Goal: Transaction & Acquisition: Book appointment/travel/reservation

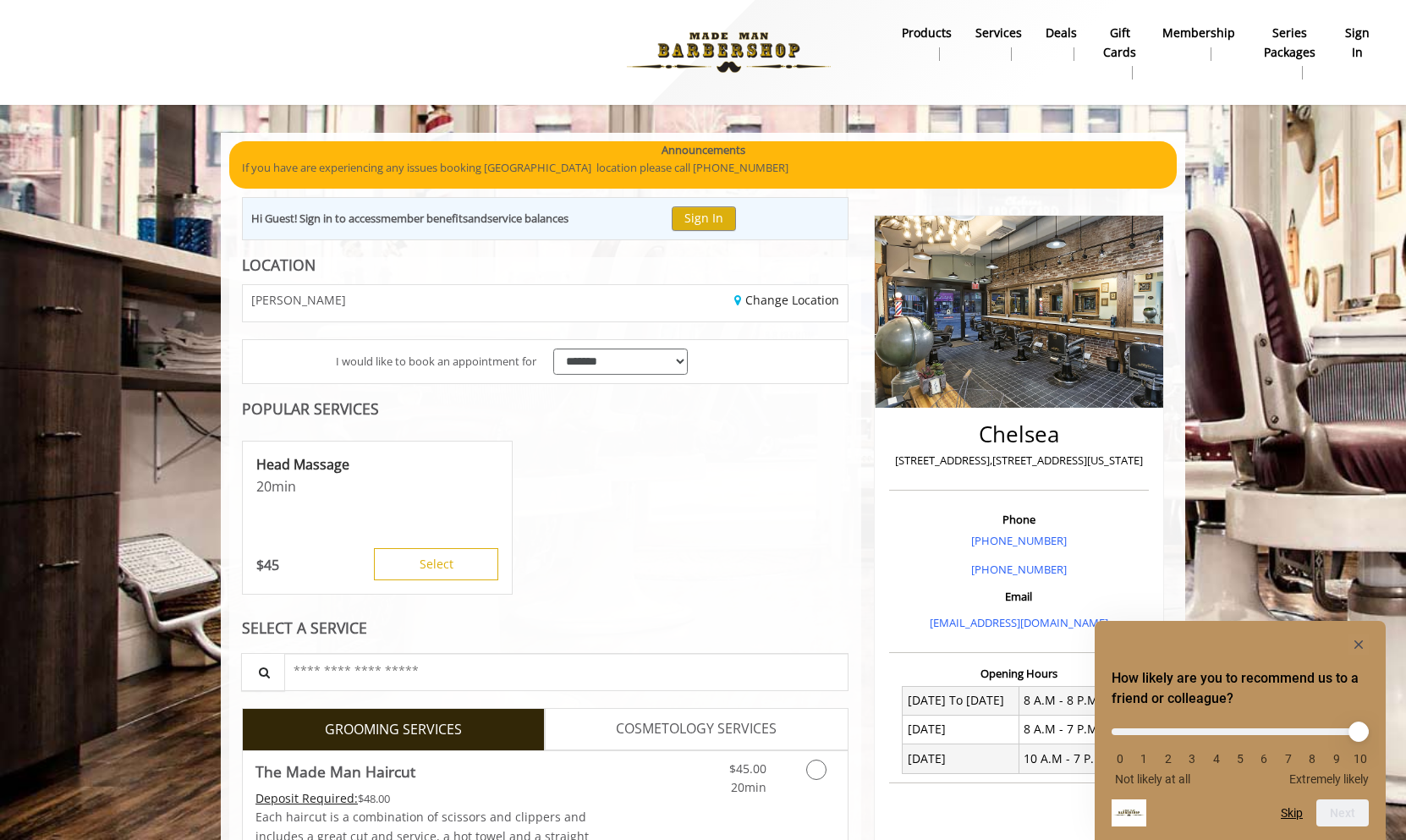
click at [665, 489] on div "Head Massage 20 min $ 45 Select" at bounding box center [545, 518] width 607 height 169
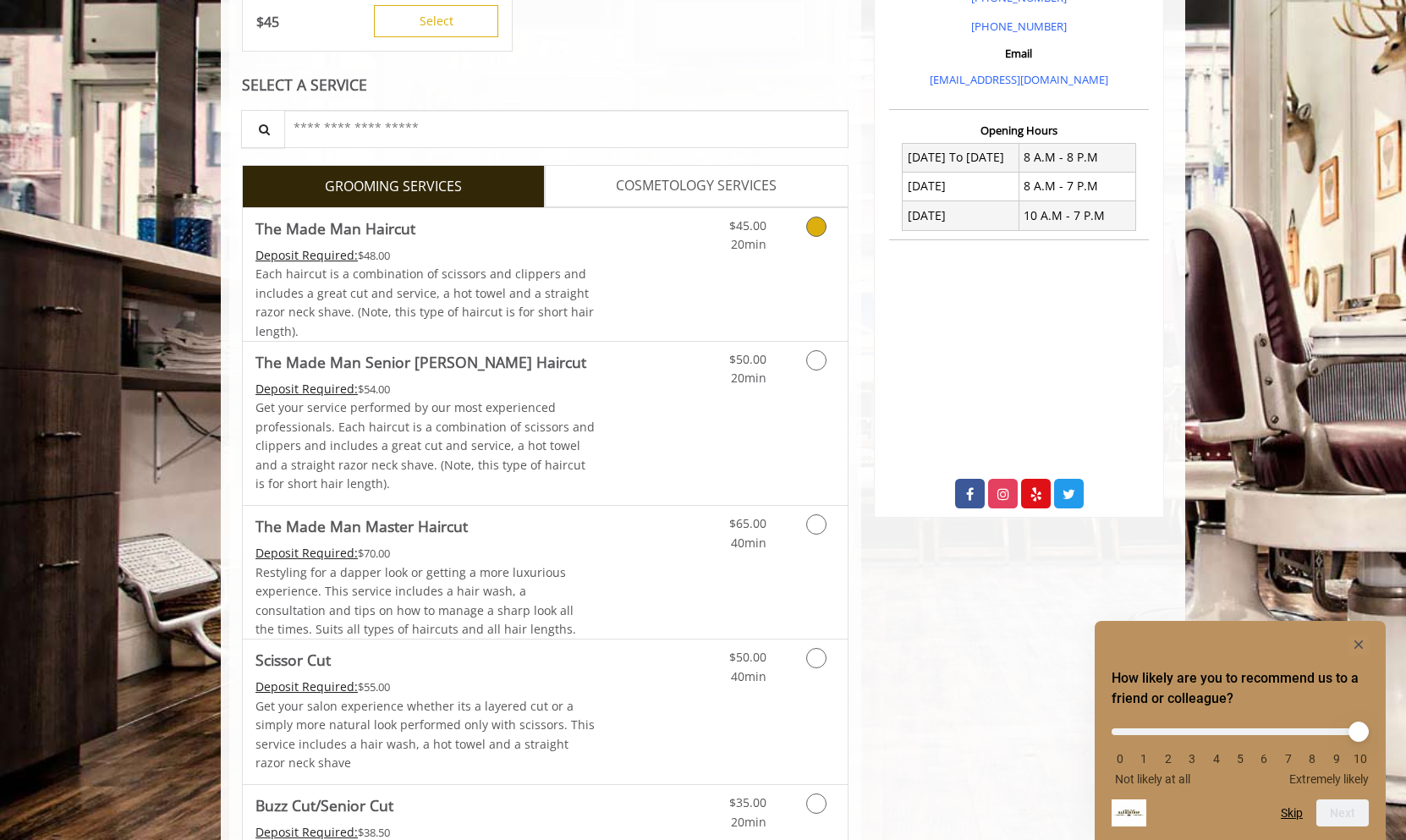
click at [814, 222] on icon "Grooming services" at bounding box center [816, 226] width 20 height 20
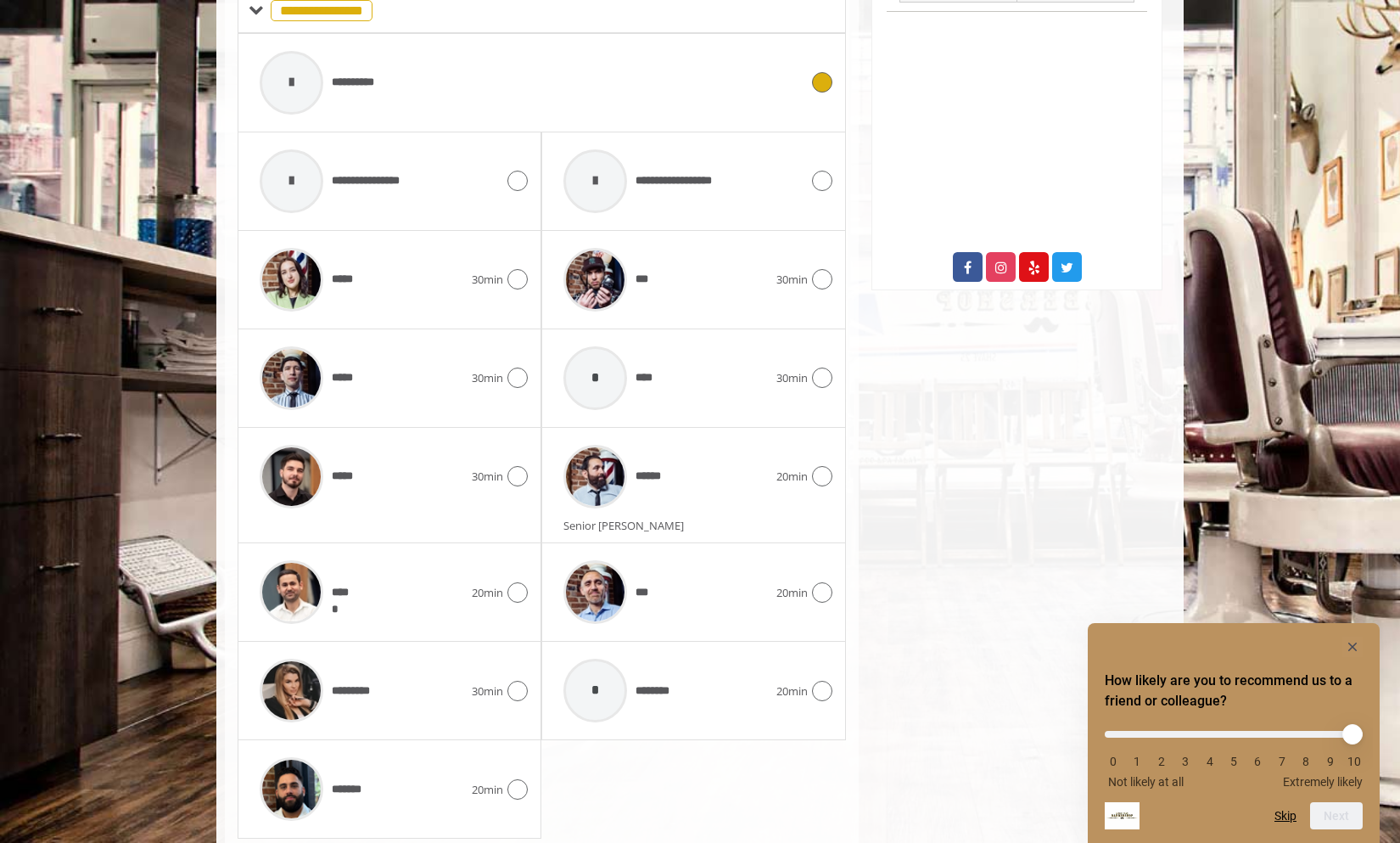
scroll to position [828, 0]
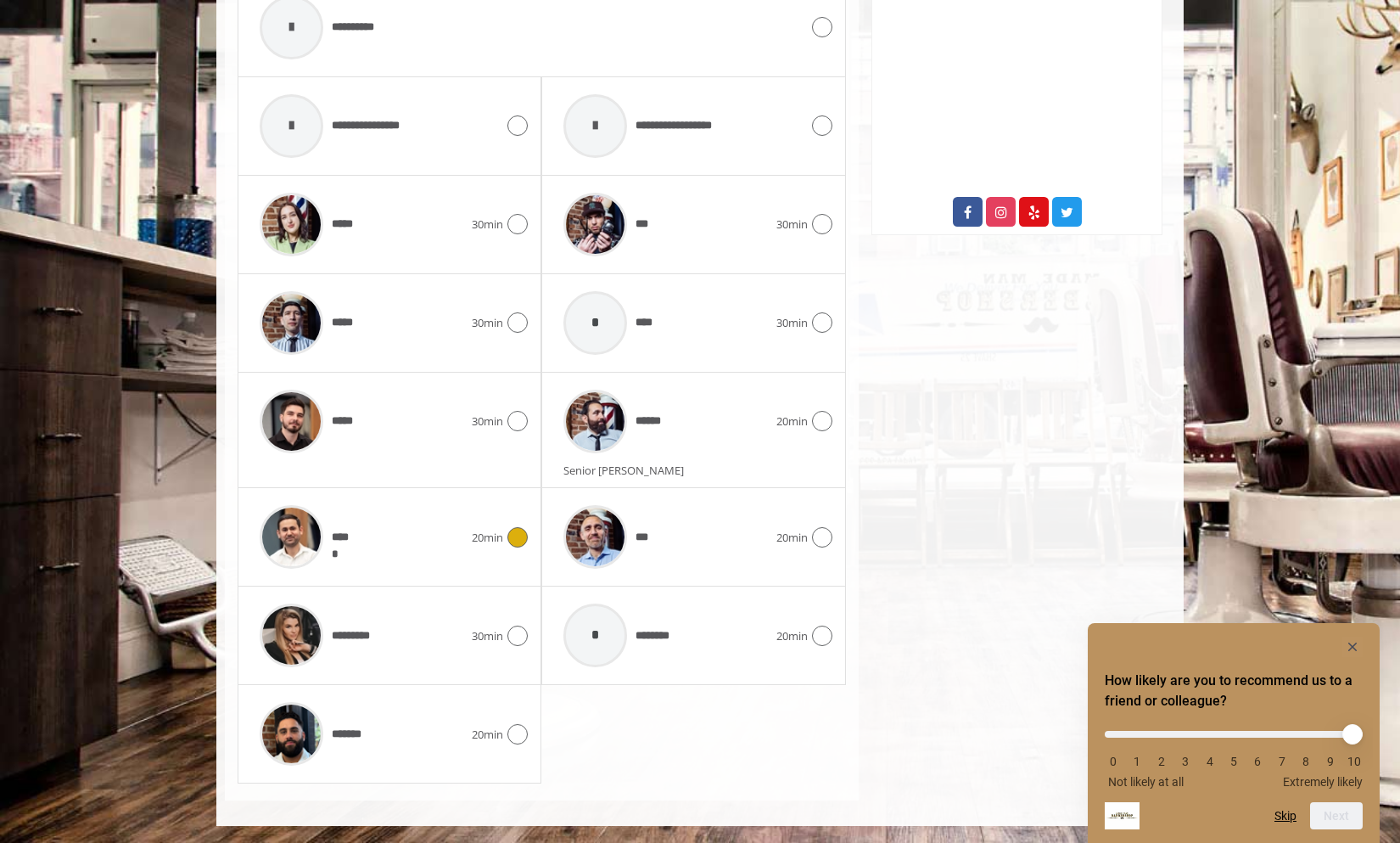
click at [516, 535] on icon at bounding box center [517, 537] width 20 height 20
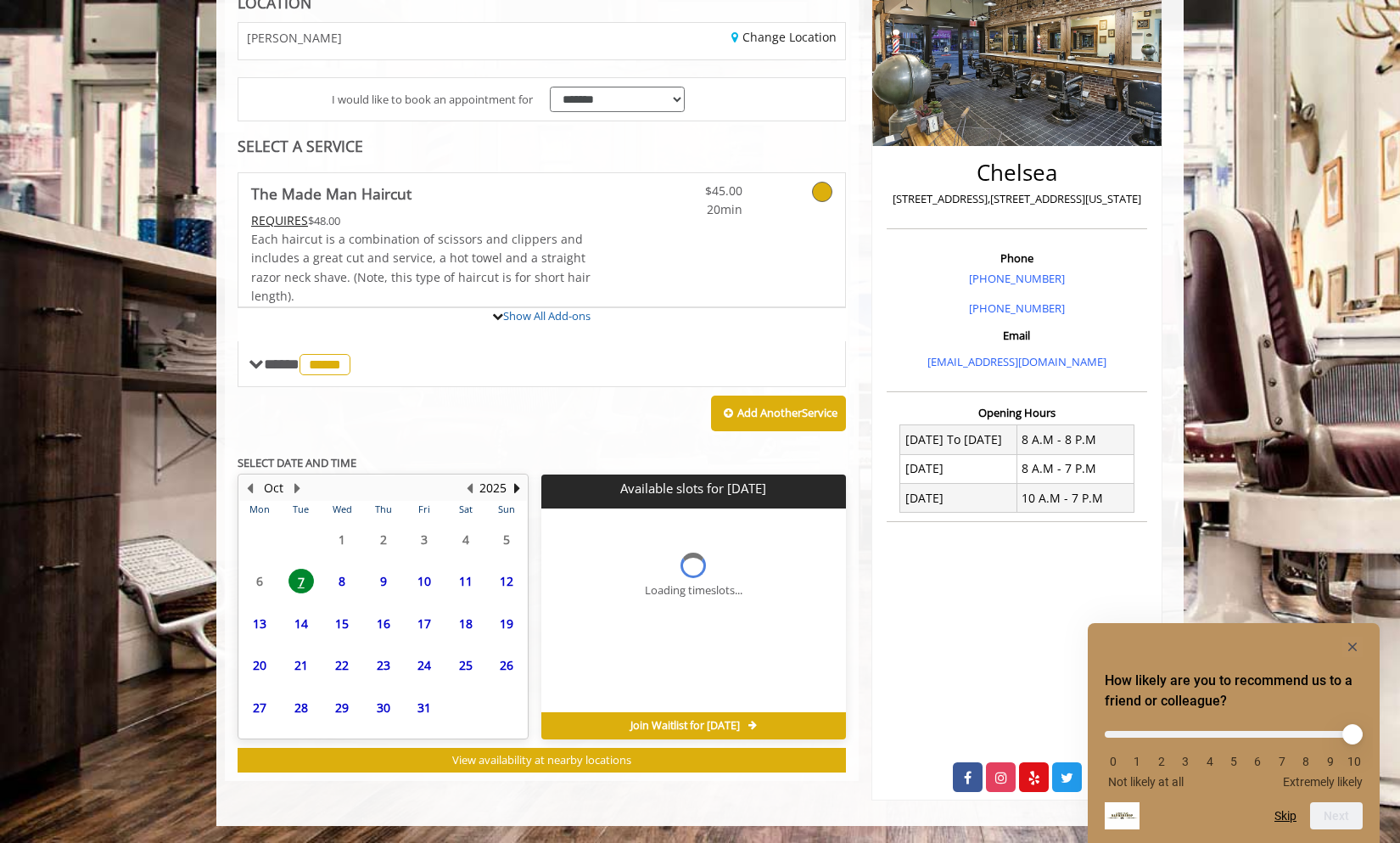
scroll to position [400, 0]
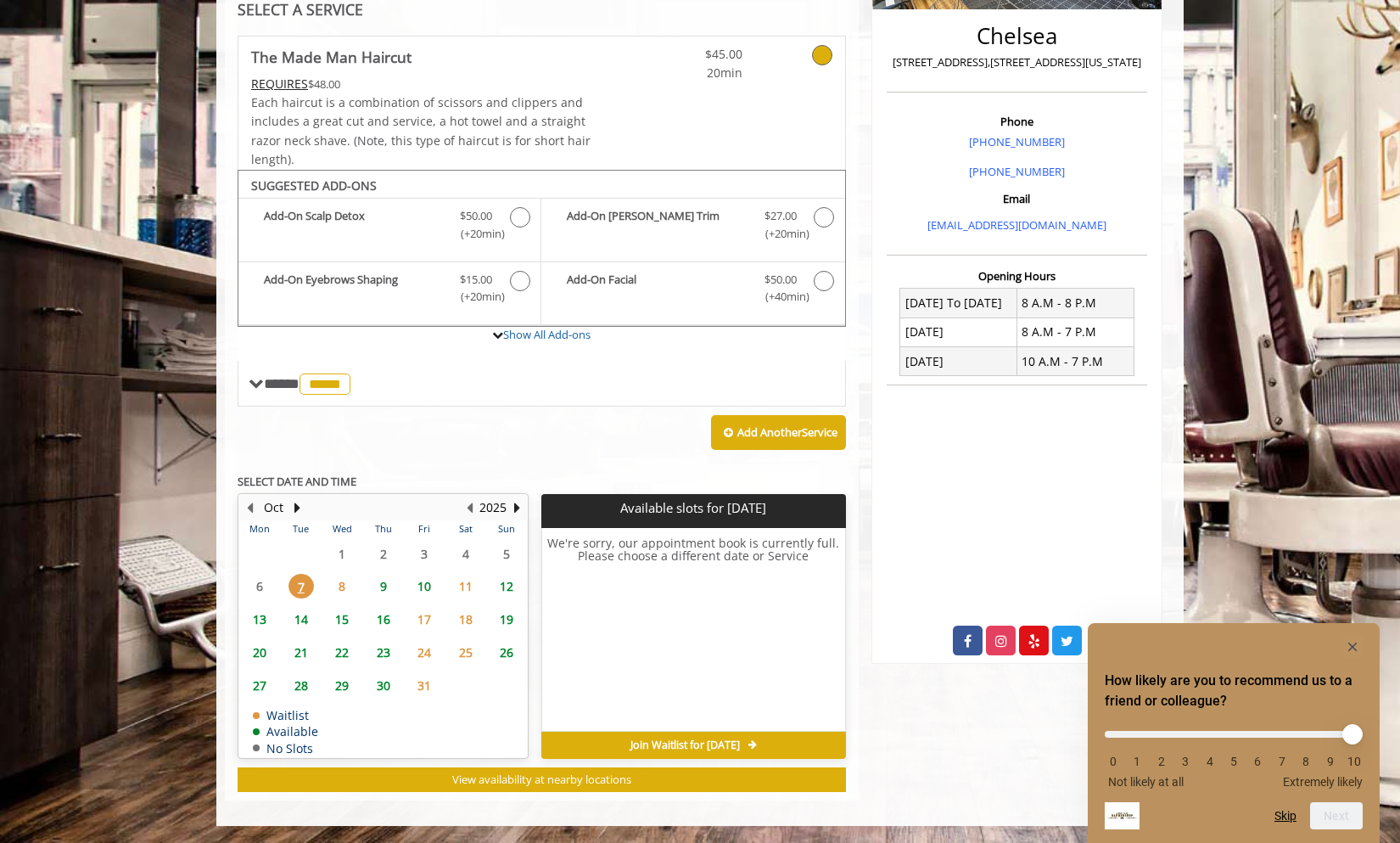
click at [343, 588] on span "8" at bounding box center [342, 586] width 26 height 25
click at [385, 587] on span "9" at bounding box center [384, 586] width 26 height 25
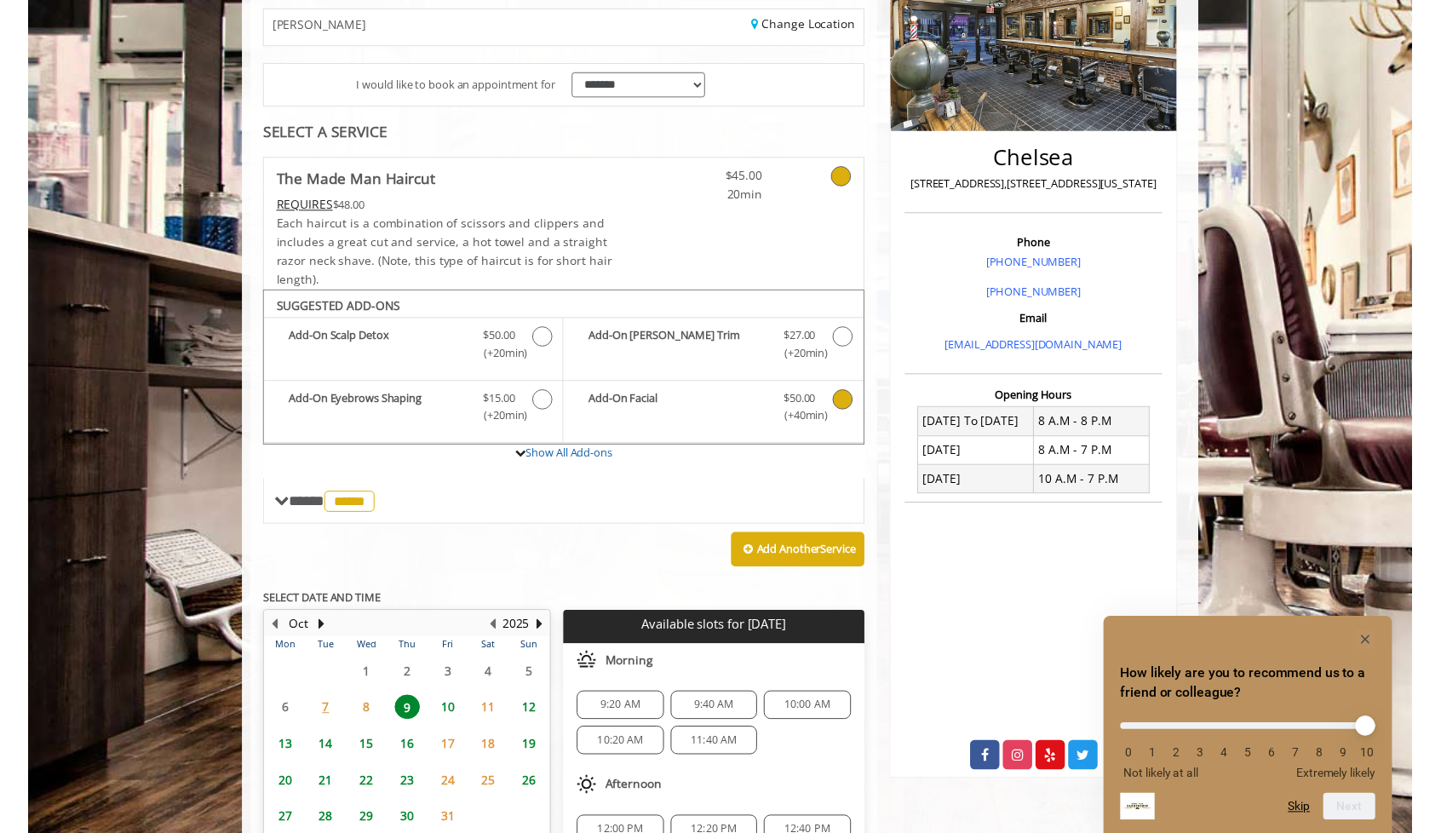
scroll to position [427, 0]
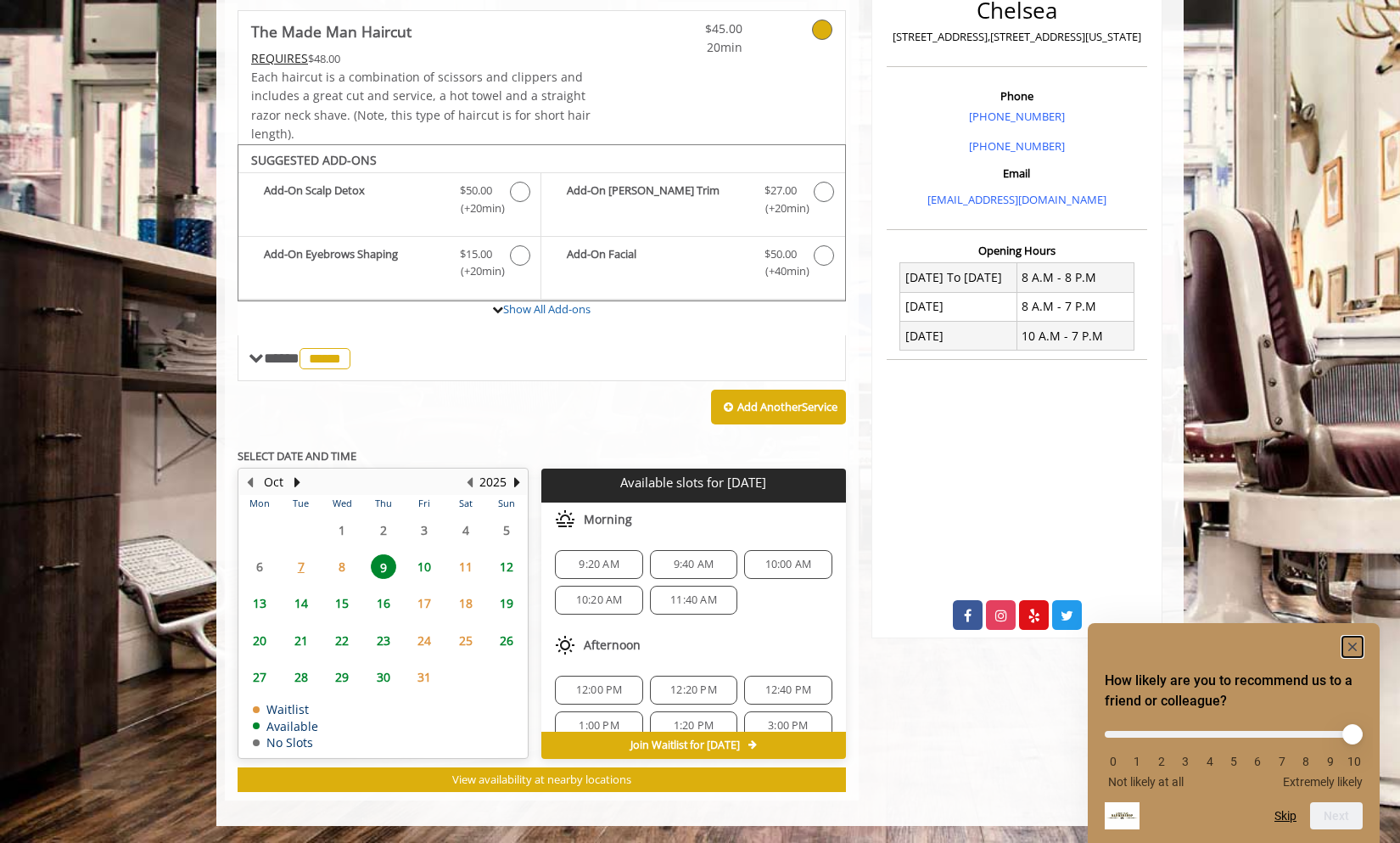
click at [1352, 649] on rect "Hide survey" at bounding box center [1353, 647] width 20 height 20
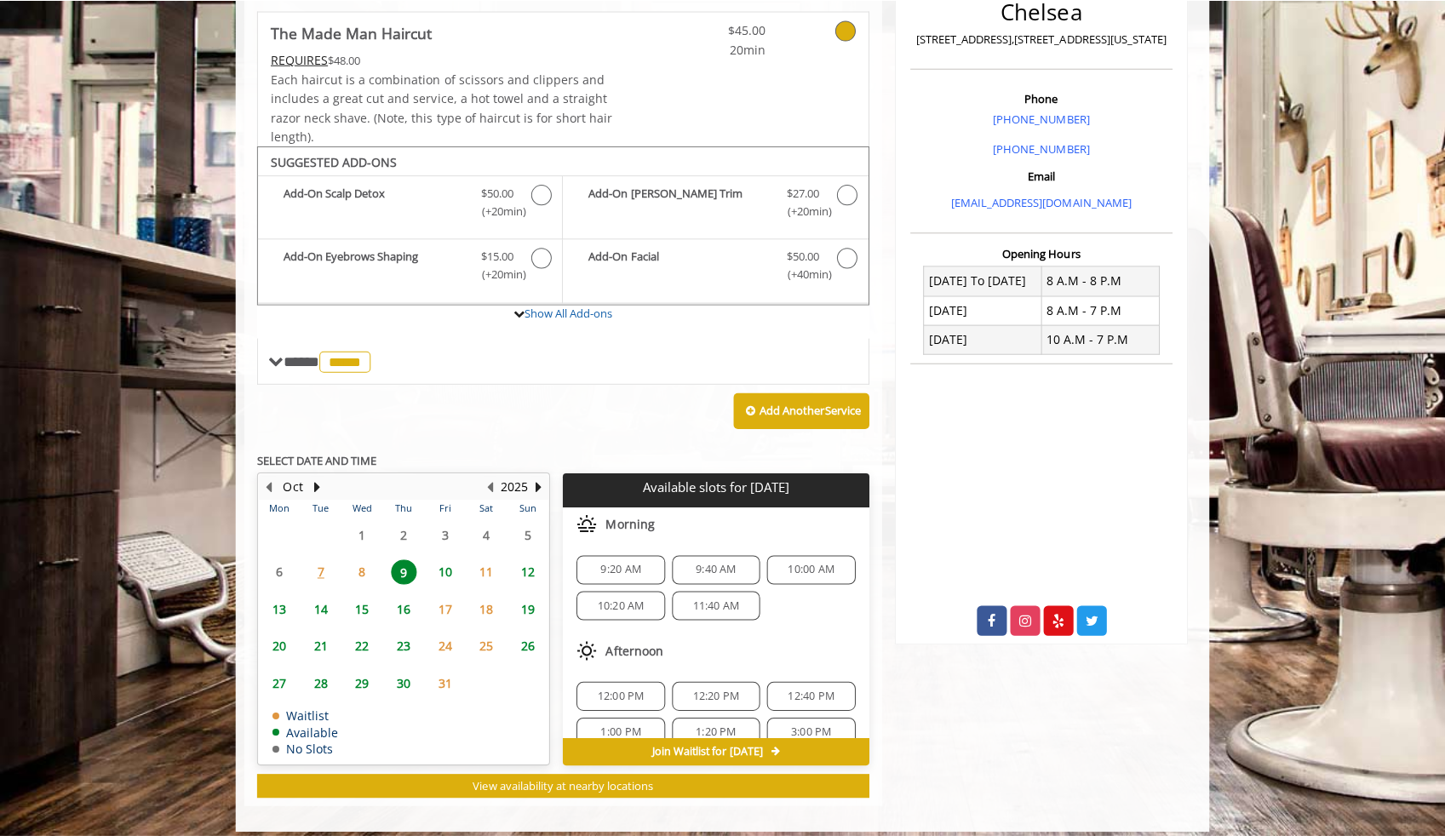
scroll to position [428, 0]
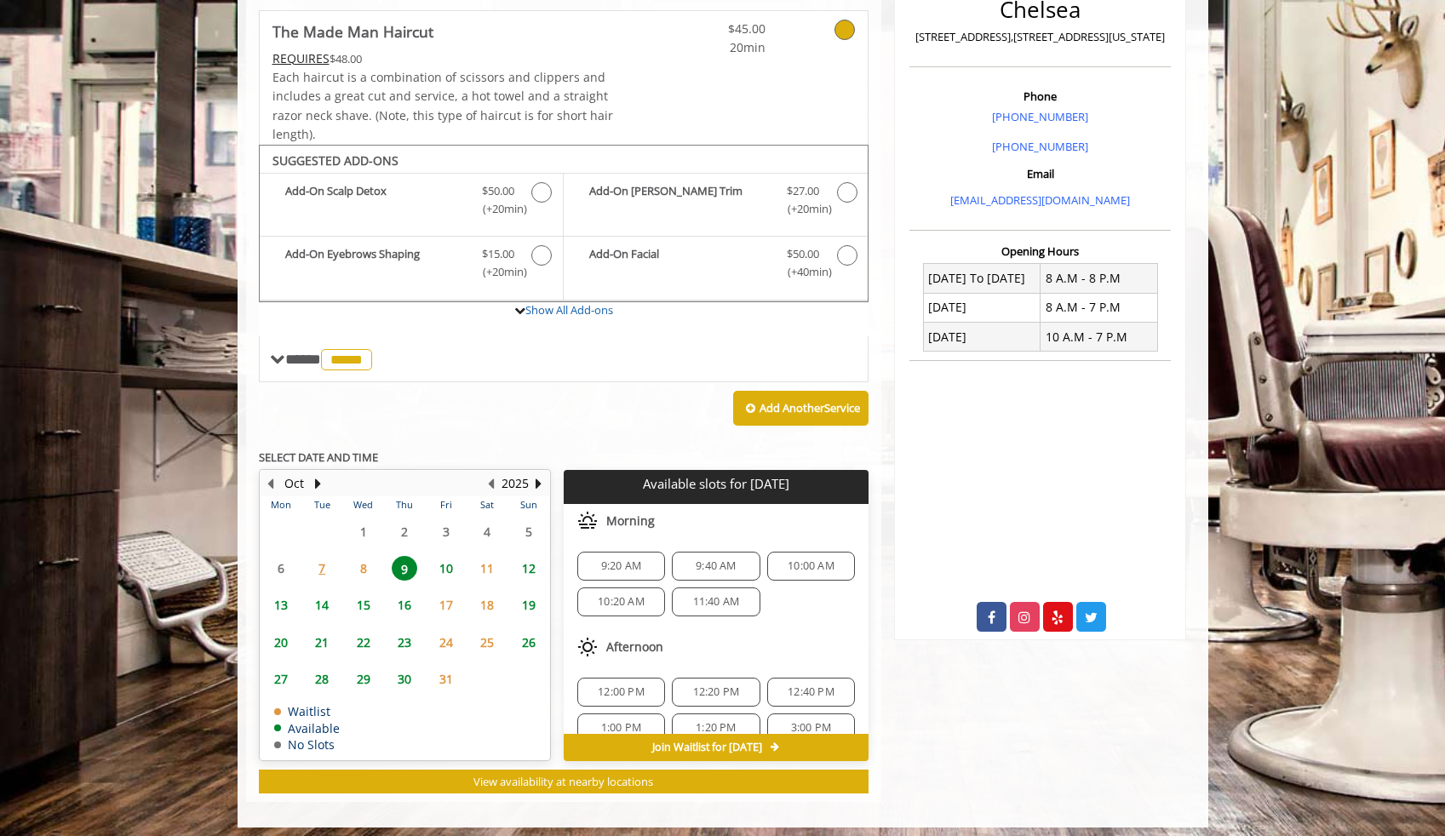
click at [448, 573] on span "10" at bounding box center [447, 568] width 26 height 25
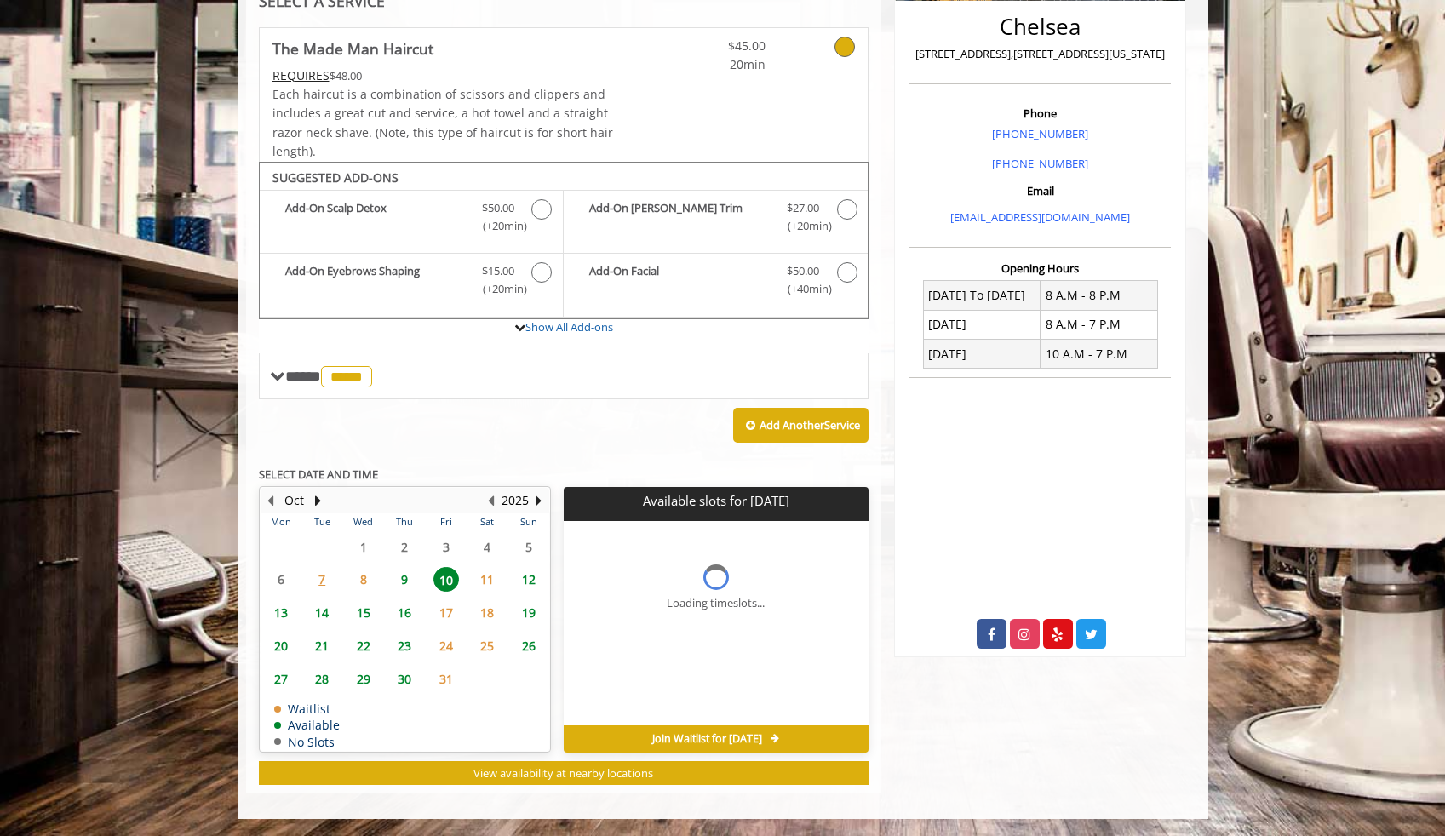
scroll to position [436, 0]
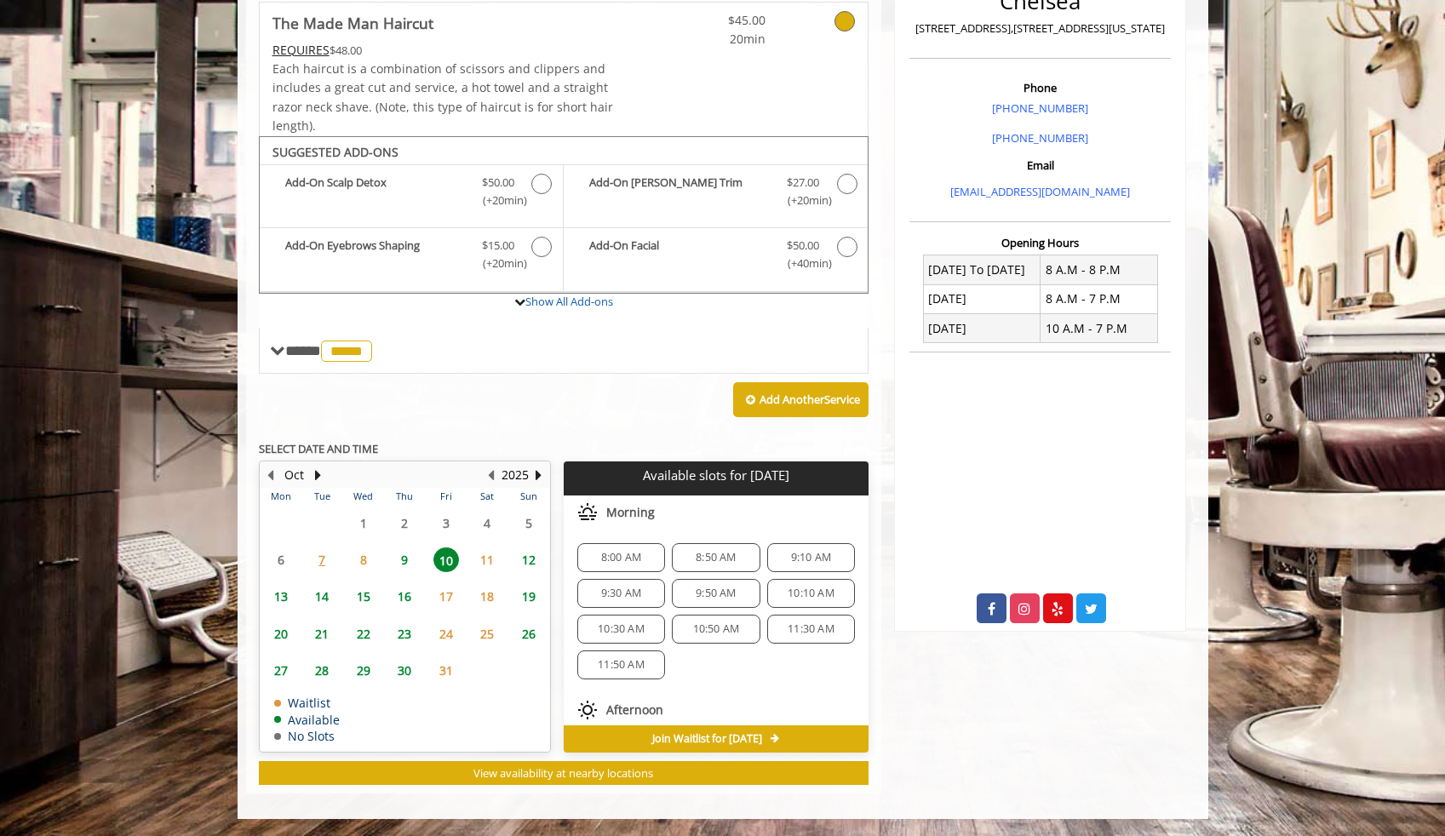
click at [408, 558] on span "9" at bounding box center [405, 560] width 26 height 25
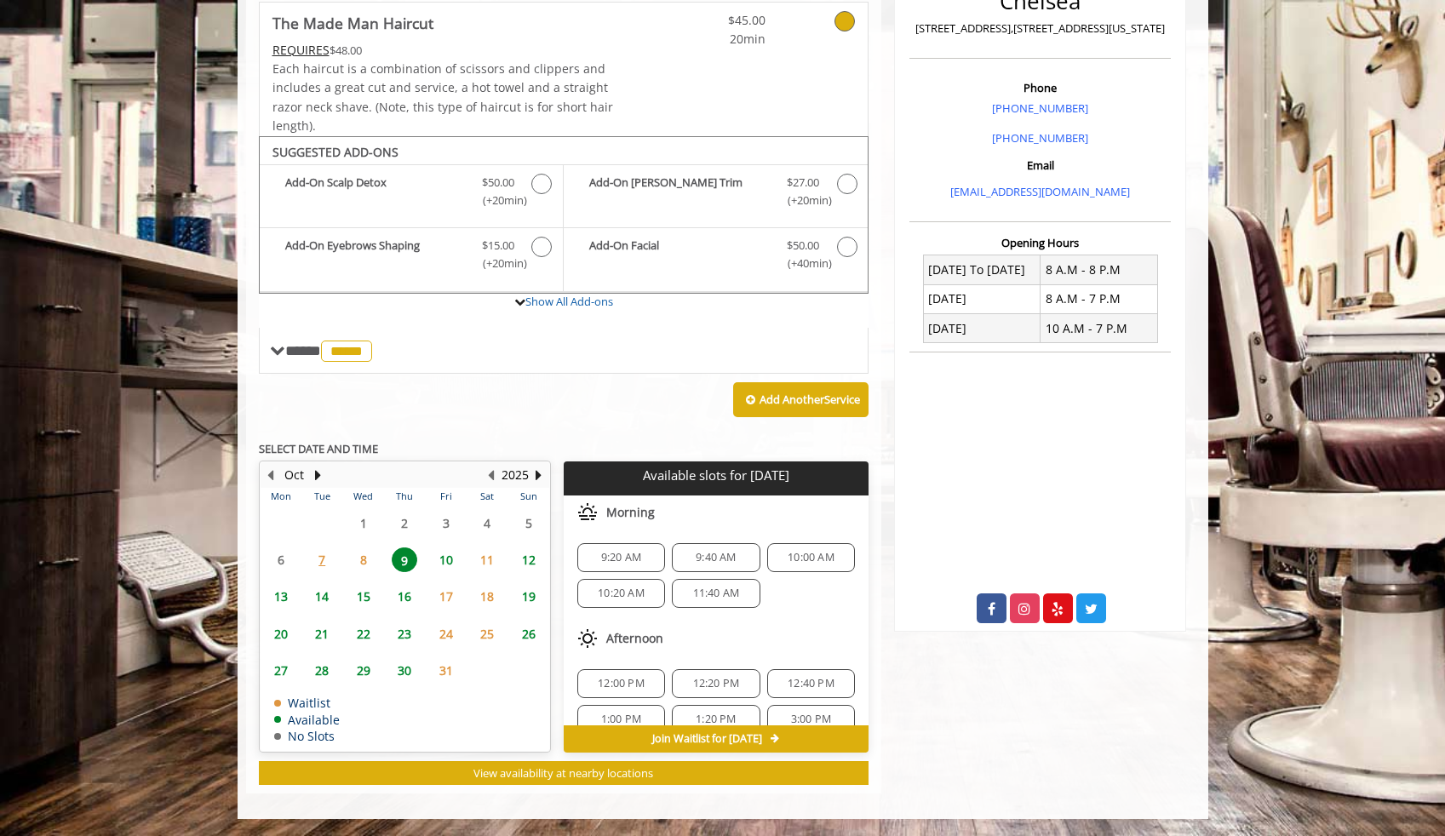
click at [488, 565] on span "11" at bounding box center [487, 560] width 26 height 25
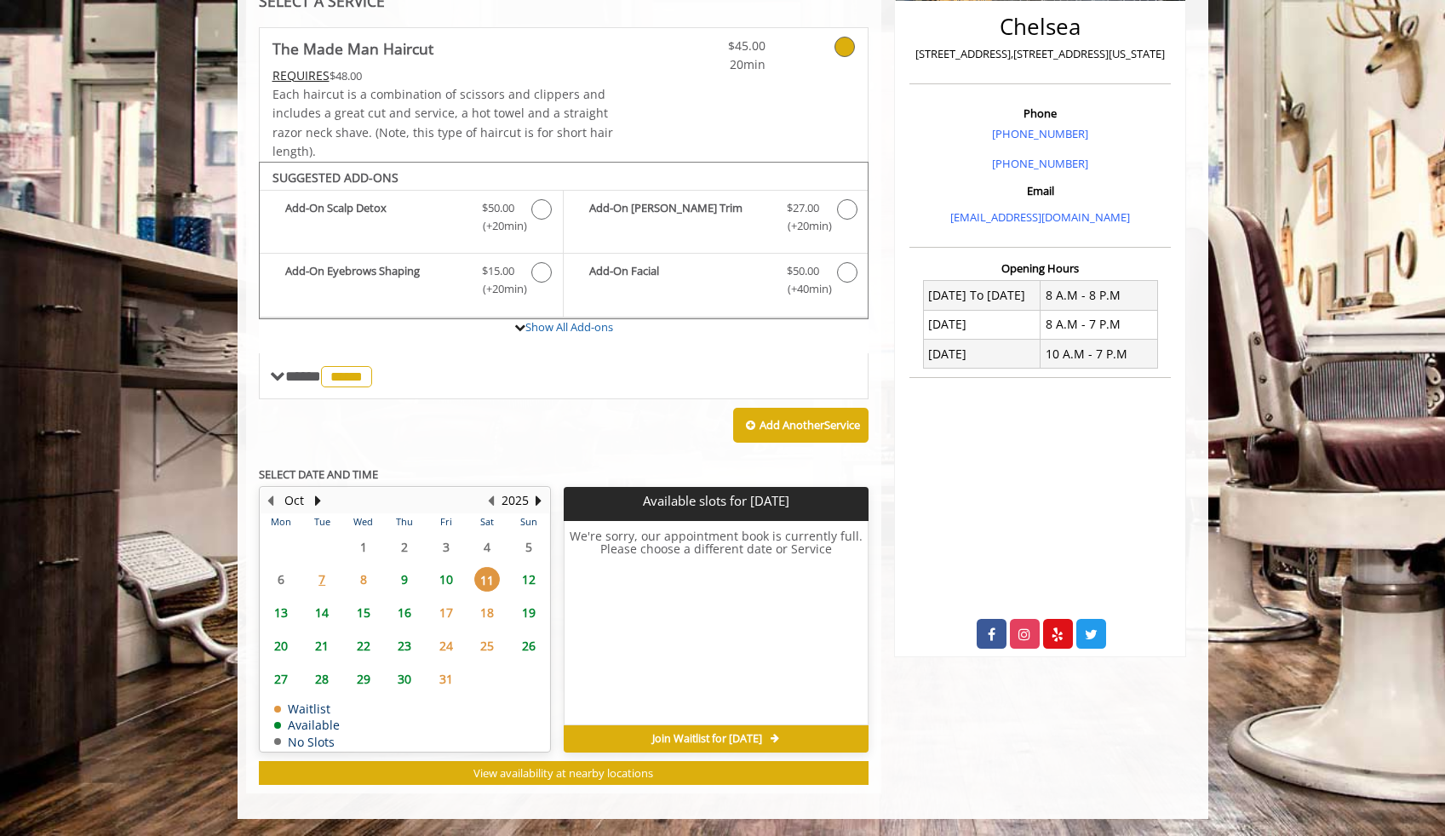
click at [445, 568] on span "10" at bounding box center [447, 579] width 26 height 25
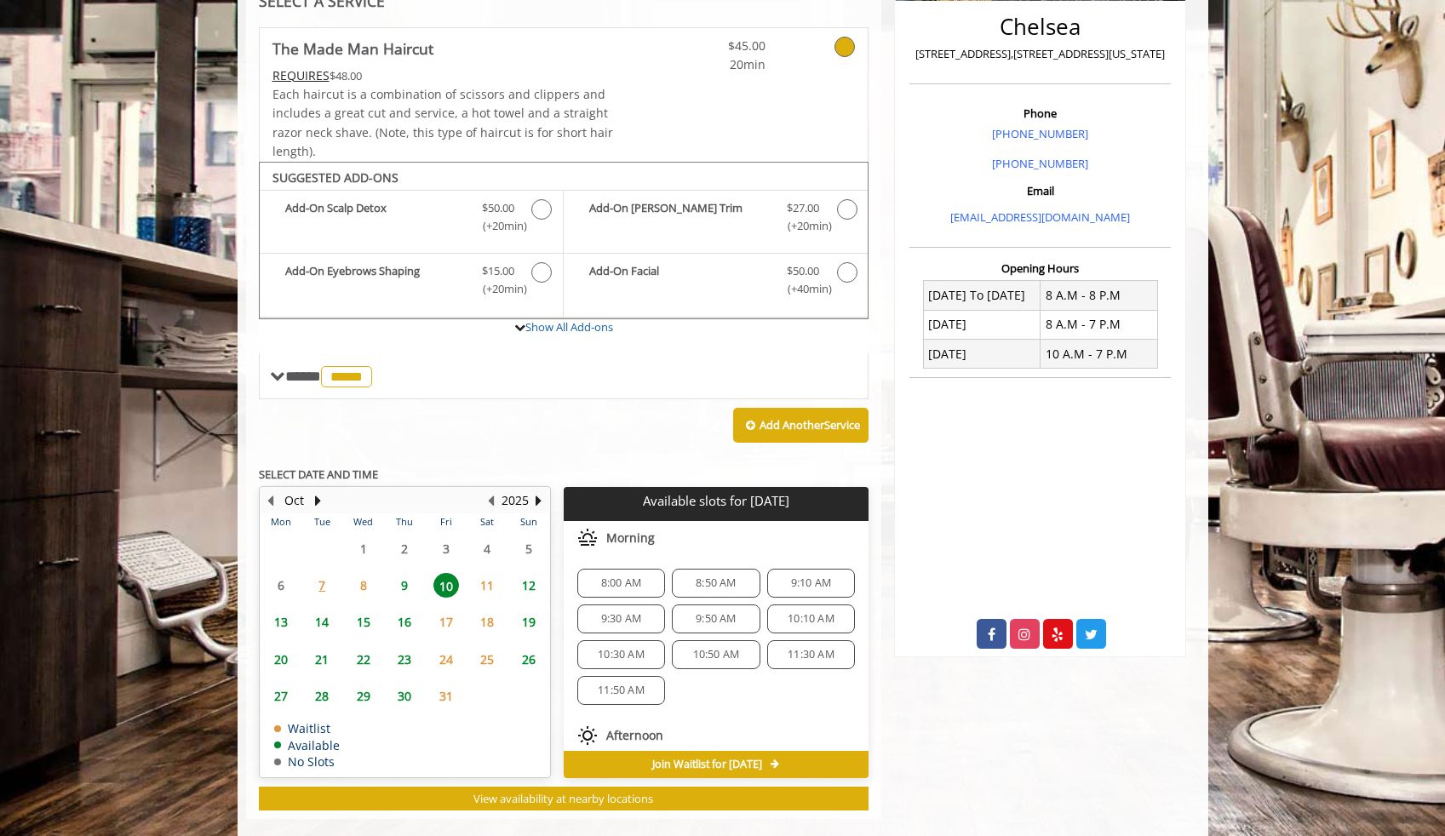
scroll to position [436, 0]
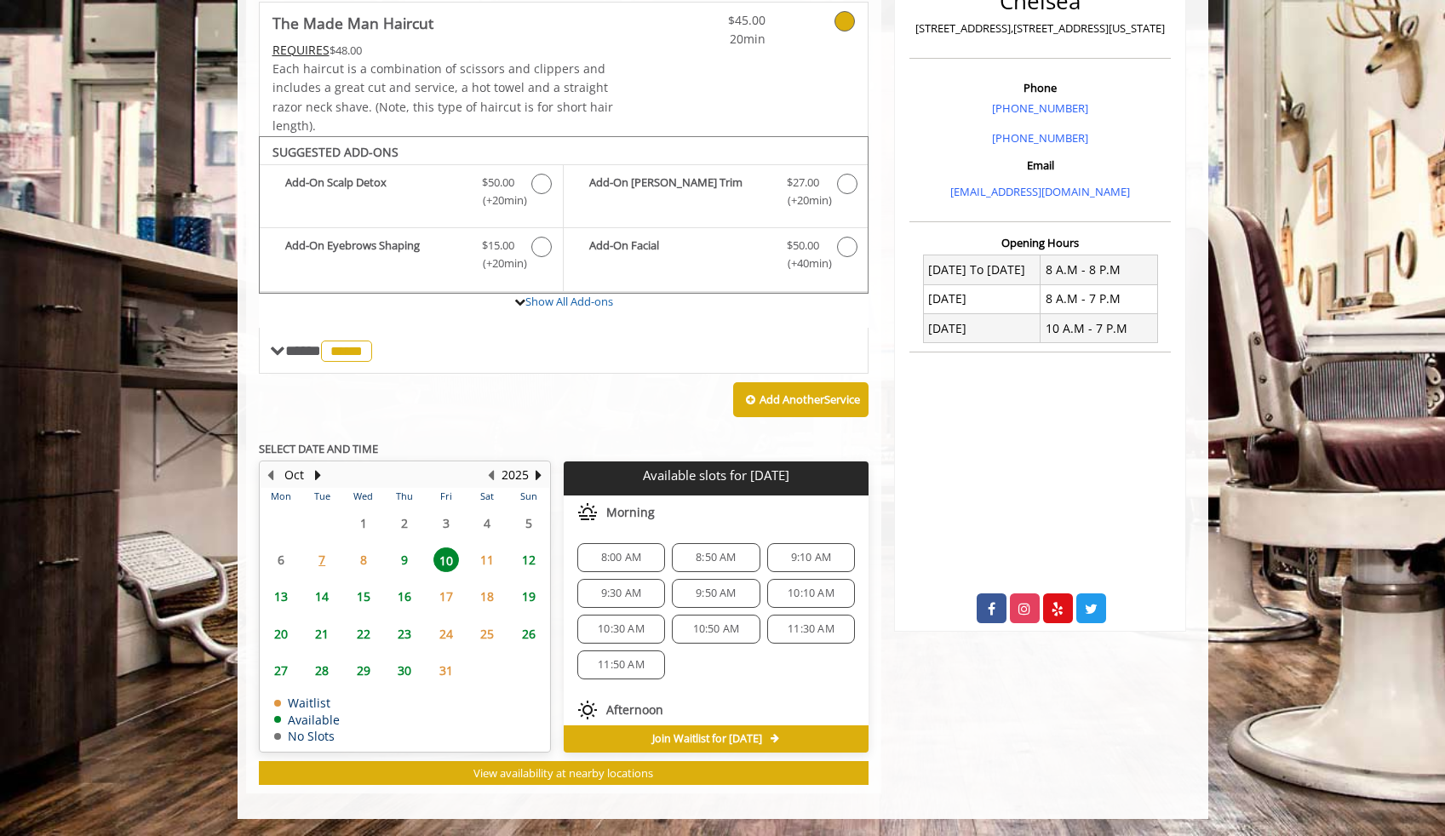
click at [401, 555] on span "9" at bounding box center [405, 560] width 26 height 25
